Goal: Information Seeking & Learning: Learn about a topic

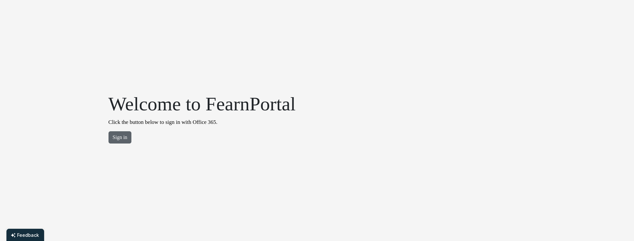
click at [124, 139] on button "Sign in" at bounding box center [119, 137] width 23 height 12
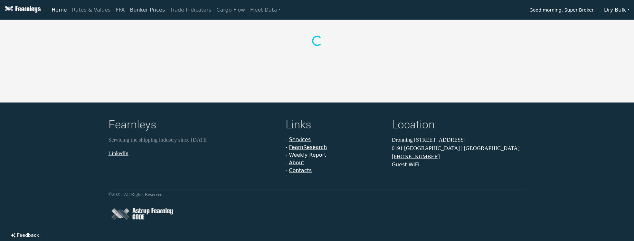
click at [127, 13] on link "Bunker Prices" at bounding box center [147, 10] width 40 height 13
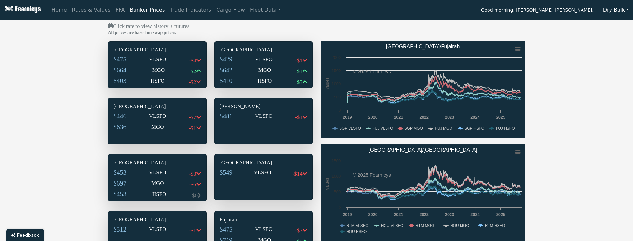
click at [248, 119] on div "$481 VLSFO -$1" at bounding box center [264, 117] width 88 height 11
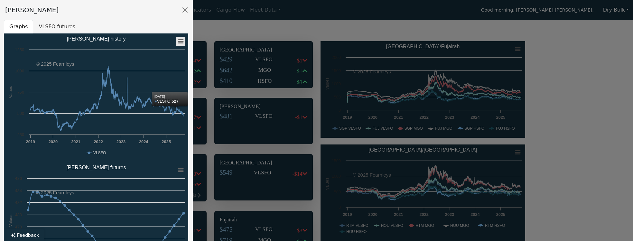
click at [178, 43] on rect "Santos history" at bounding box center [180, 41] width 9 height 9
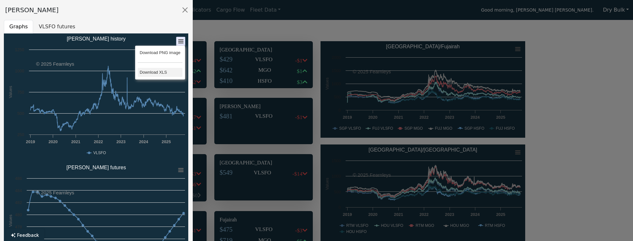
click at [162, 73] on li "Download XLS" at bounding box center [160, 72] width 45 height 9
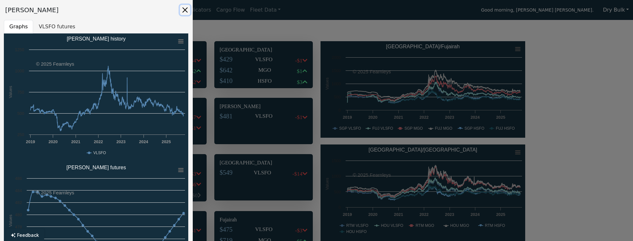
click at [183, 12] on button "Close" at bounding box center [185, 10] width 10 height 10
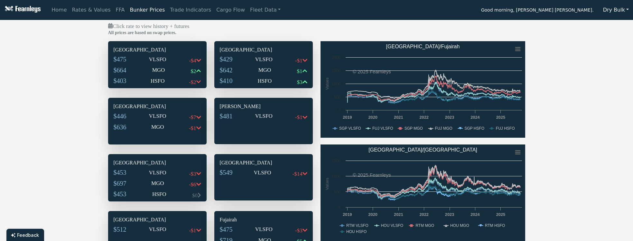
click at [65, 173] on div "Click rate to view history + futures All prices are based on swap prices. Singa…" at bounding box center [316, 186] width 633 height 329
click at [93, 12] on link "Rates & Values" at bounding box center [92, 10] width 44 height 13
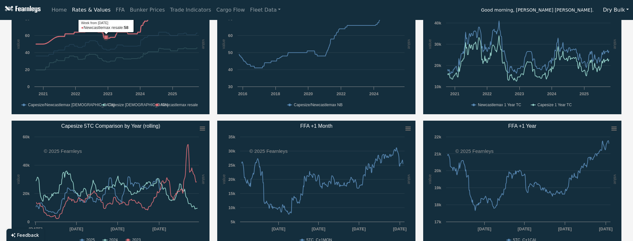
scroll to position [128, 0]
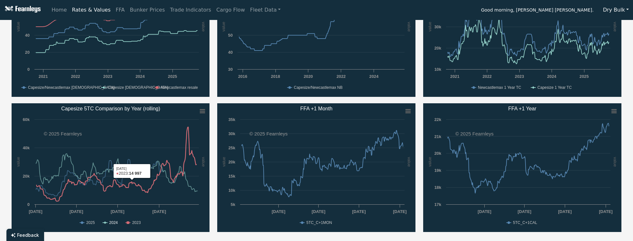
click at [111, 223] on text "2024" at bounding box center [113, 222] width 9 height 5
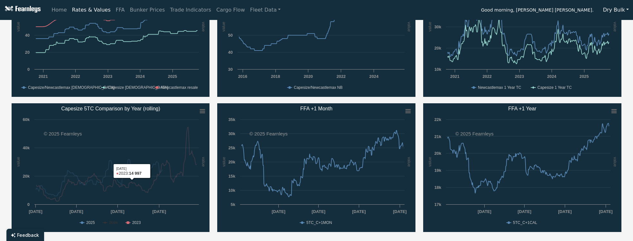
click at [133, 223] on text "2023" at bounding box center [136, 222] width 9 height 5
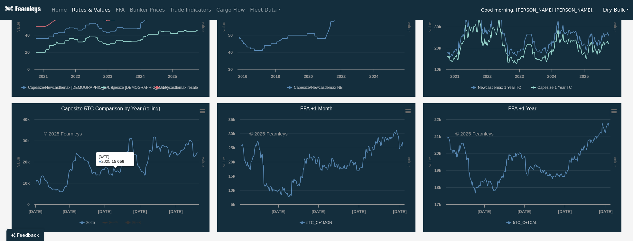
click at [115, 220] on text "2024" at bounding box center [113, 222] width 9 height 5
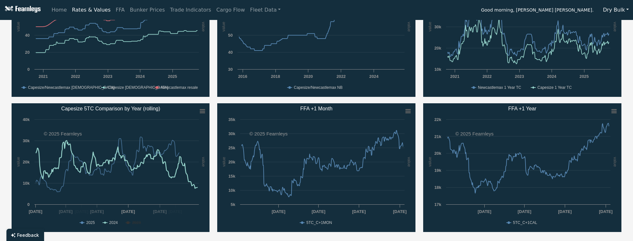
click at [129, 223] on rect "Capesize 5TC Comparison by Year (rolling)" at bounding box center [111, 167] width 198 height 129
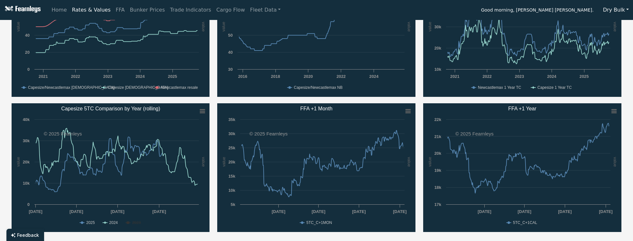
click at [131, 222] on rect "Capesize 5TC Comparison by Year (rolling)" at bounding box center [111, 167] width 198 height 129
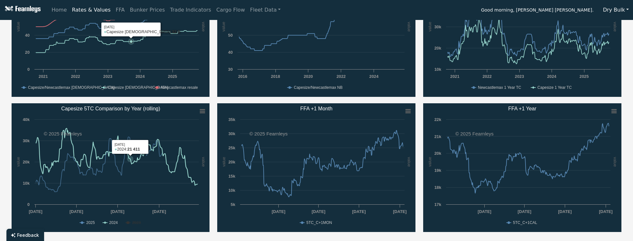
scroll to position [0, 0]
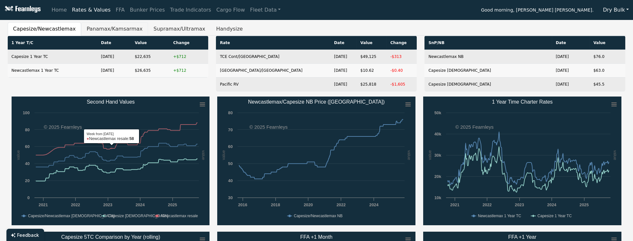
click at [108, 26] on button "Panamax/Kamsarmax" at bounding box center [114, 29] width 67 height 14
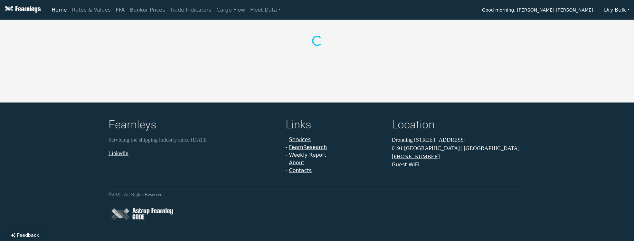
click at [620, 7] on button "Dry Bulk" at bounding box center [616, 10] width 34 height 12
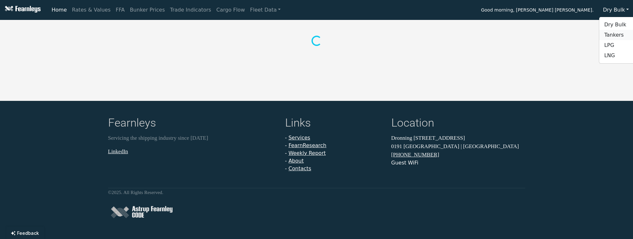
click at [608, 34] on link "Tankers" at bounding box center [624, 35] width 51 height 10
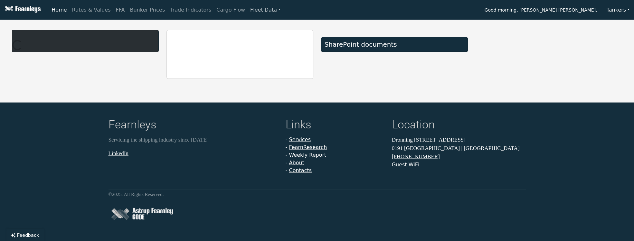
click at [247, 12] on link "Fleet Data" at bounding box center [265, 10] width 36 height 13
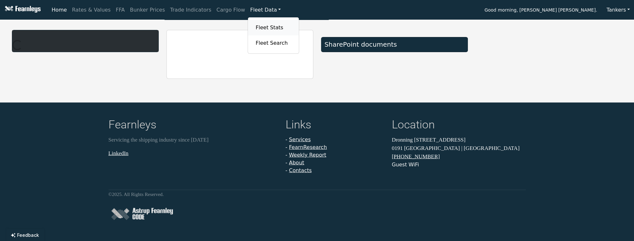
click at [253, 25] on link "Fleet Stats" at bounding box center [273, 27] width 41 height 13
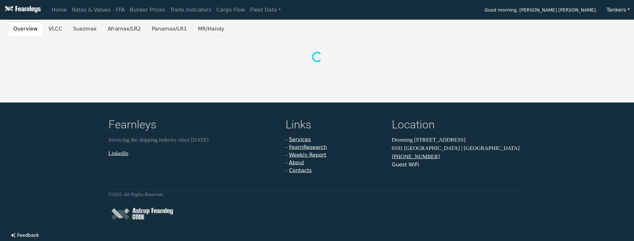
click at [194, 29] on button "MR/Handy" at bounding box center [210, 29] width 37 height 14
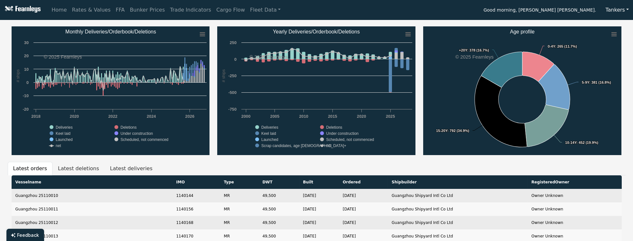
scroll to position [128, 0]
